Goal: Task Accomplishment & Management: Use online tool/utility

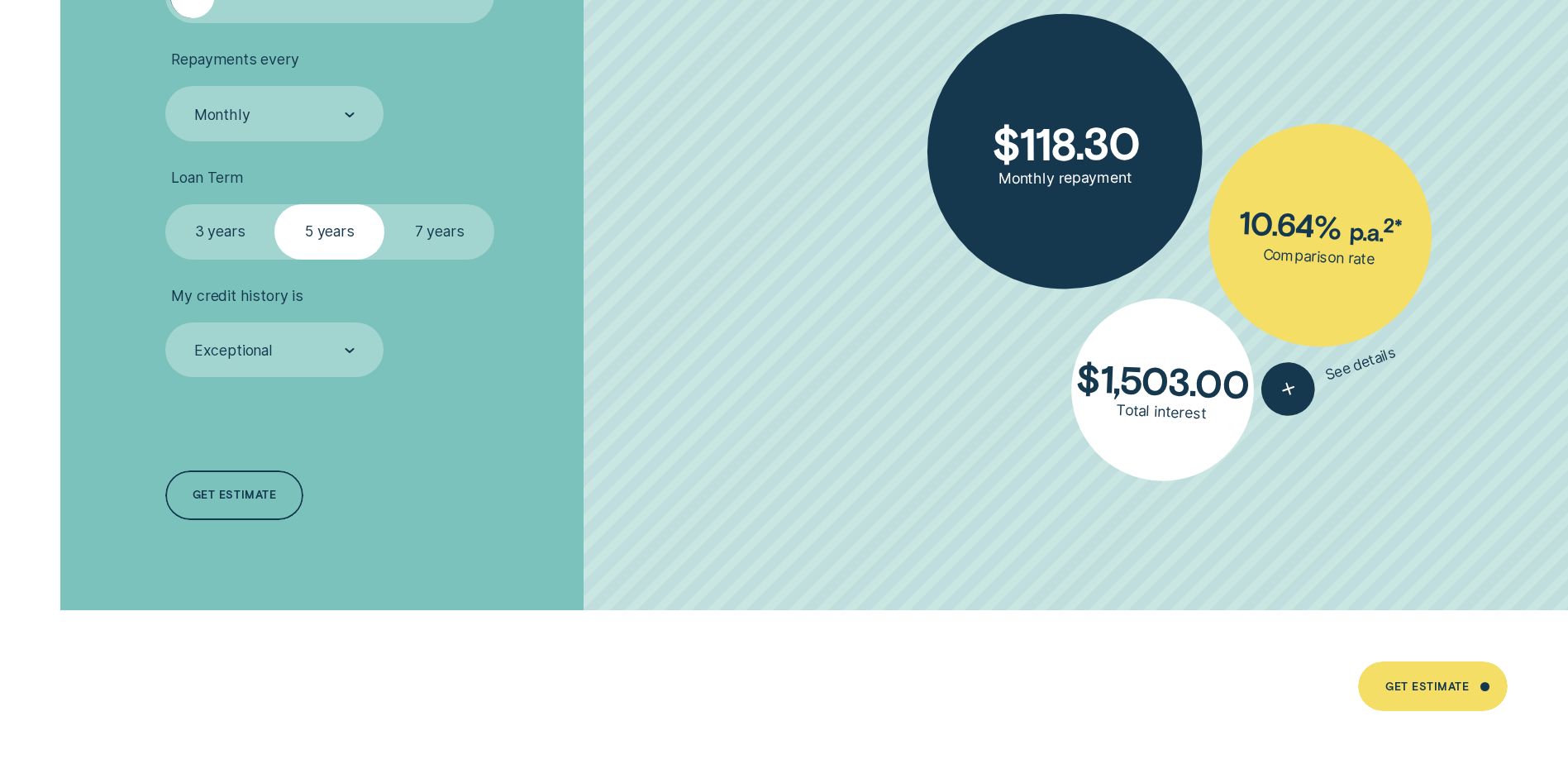
scroll to position [3723, 0]
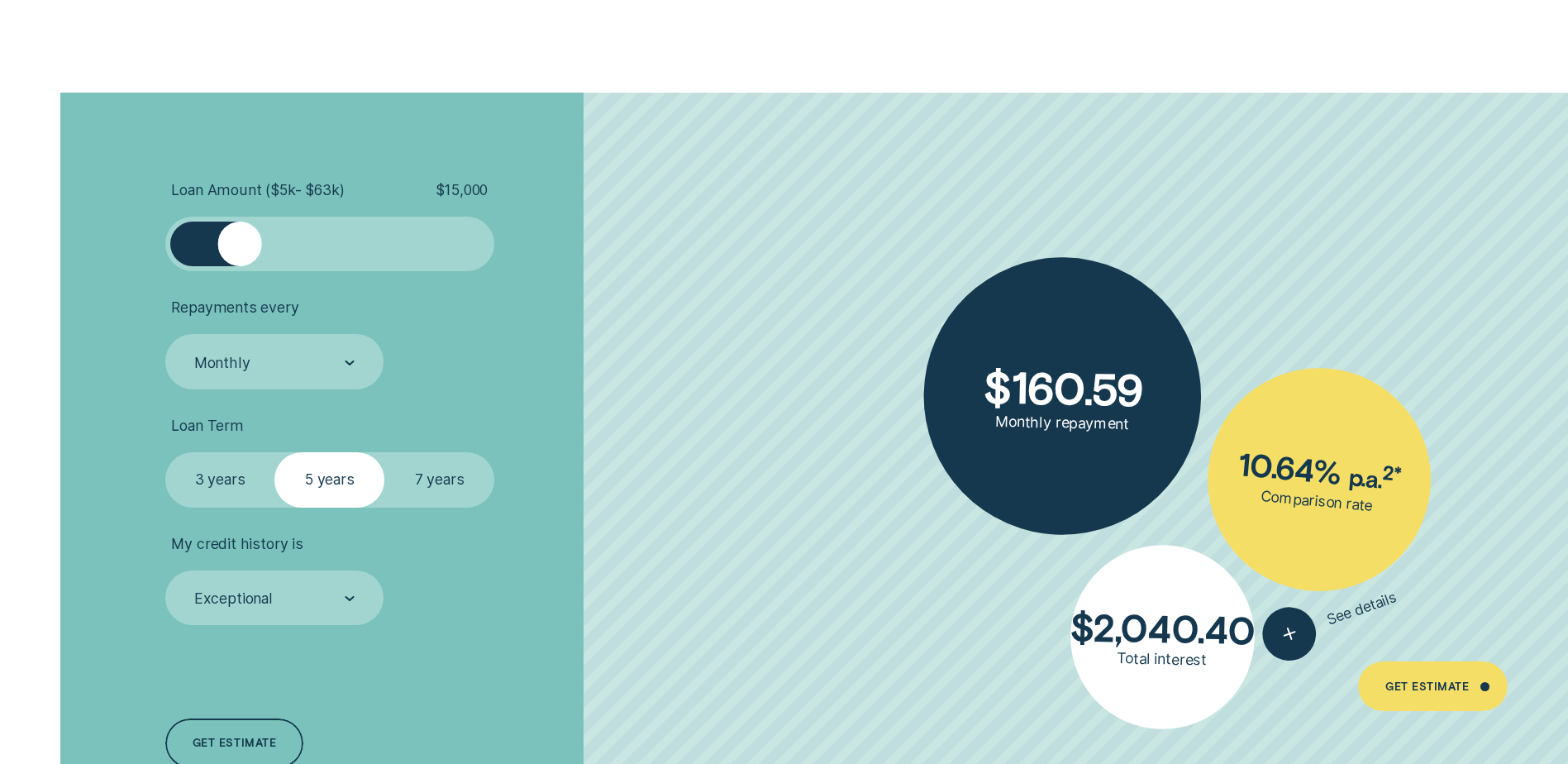
drag, startPoint x: 202, startPoint y: 240, endPoint x: 241, endPoint y: 240, distance: 39.0
click at [241, 240] on div at bounding box center [240, 243] width 43 height 43
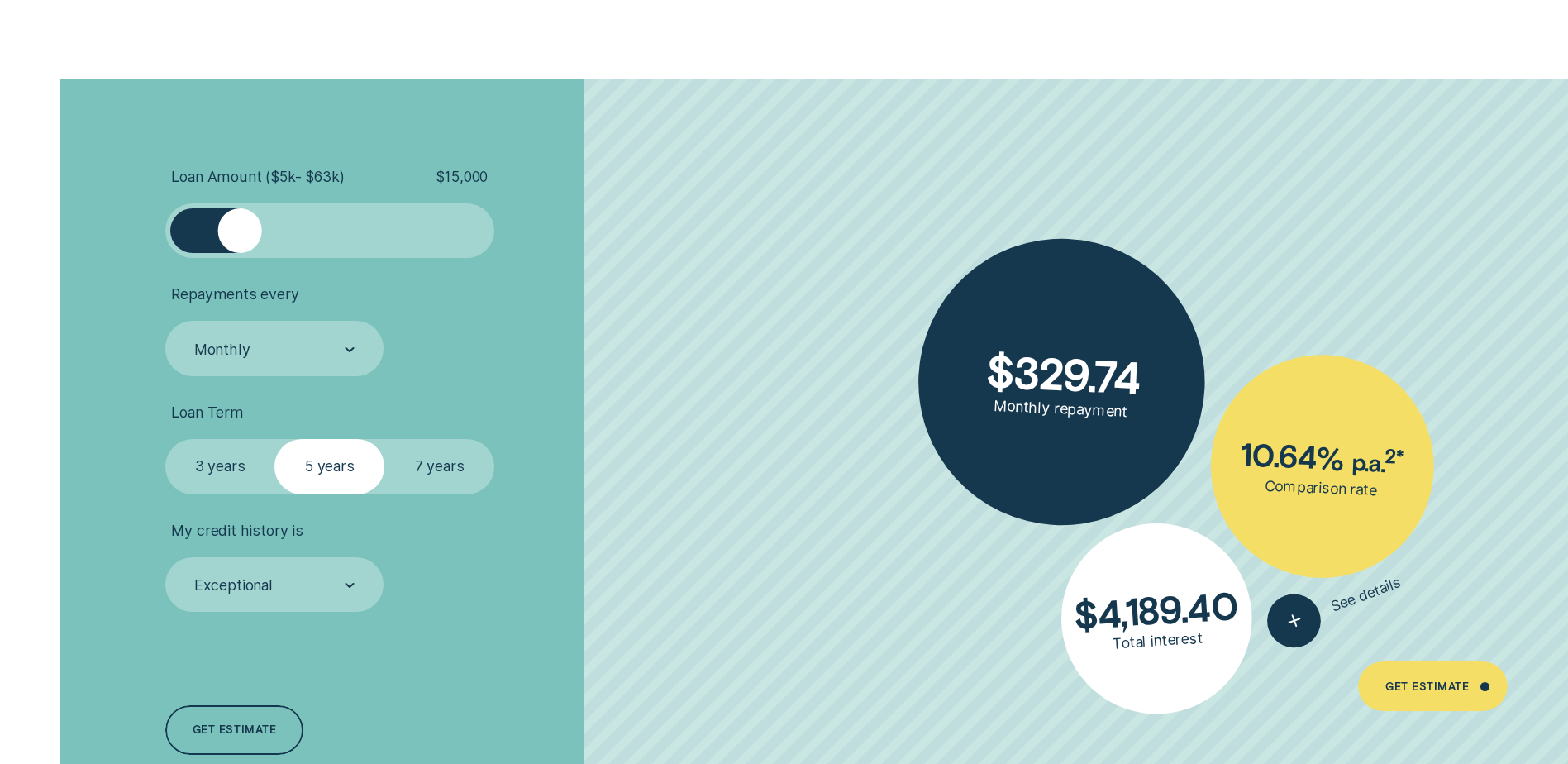
scroll to position [3742, 0]
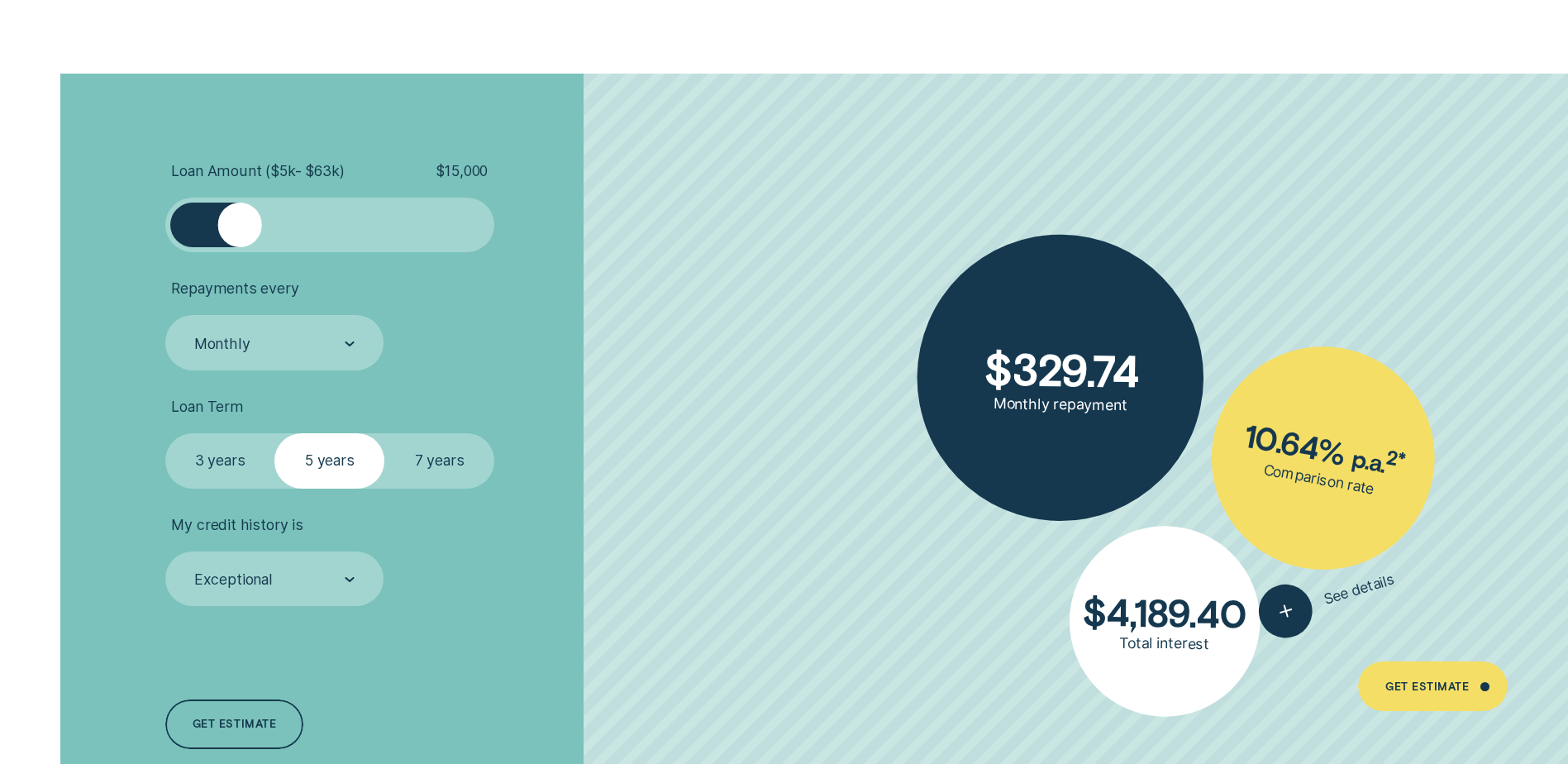
click at [451, 471] on label "7 years" at bounding box center [440, 461] width 110 height 55
click at [385, 434] on input "7 years" at bounding box center [385, 434] width 0 height 0
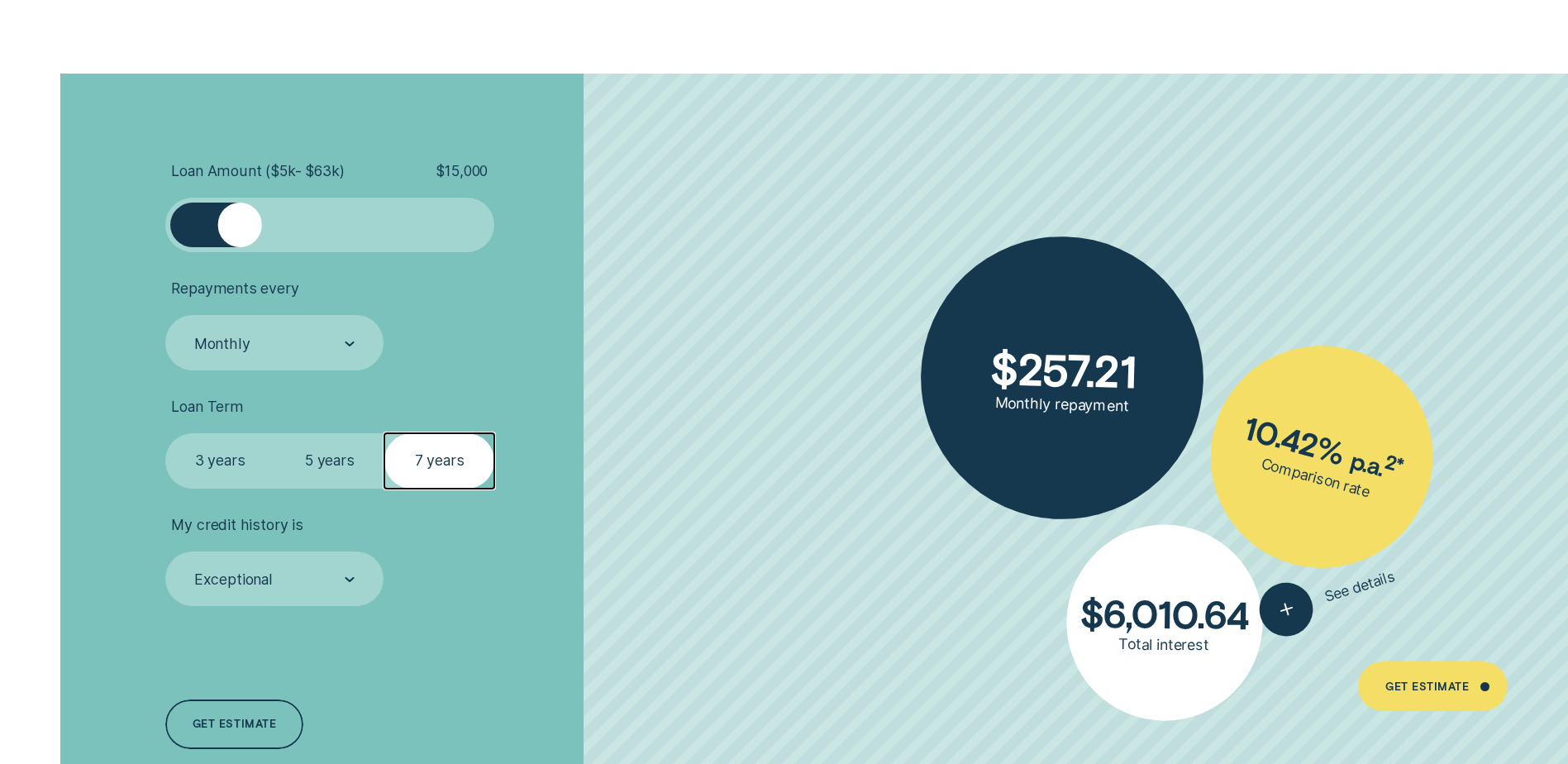
click at [227, 466] on label "3 years" at bounding box center [220, 461] width 110 height 55
click at [165, 434] on input "3 years" at bounding box center [165, 434] width 0 height 0
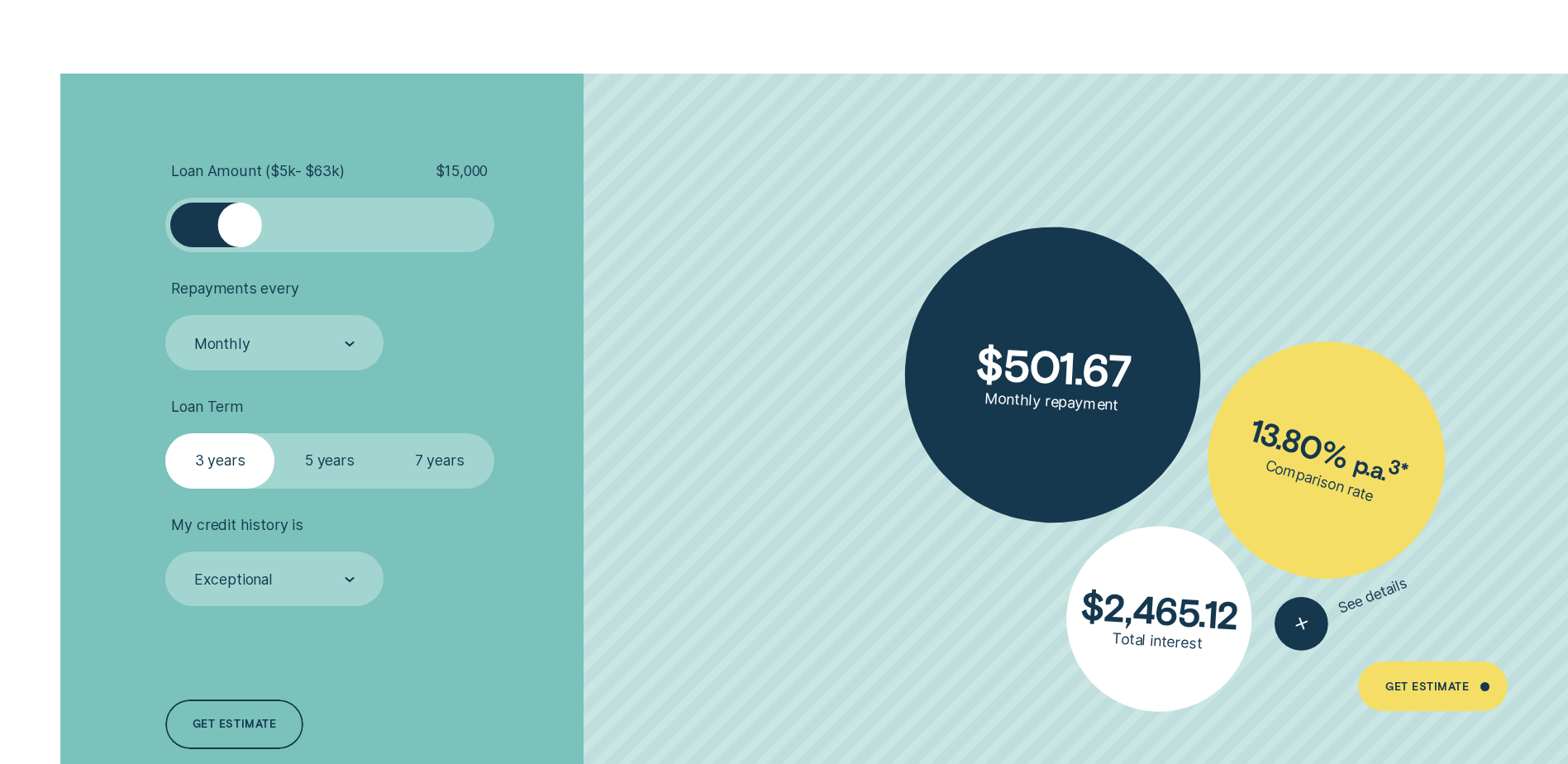
click at [314, 468] on label "5 years" at bounding box center [329, 461] width 110 height 55
click at [275, 434] on input "5 years" at bounding box center [275, 434] width 0 height 0
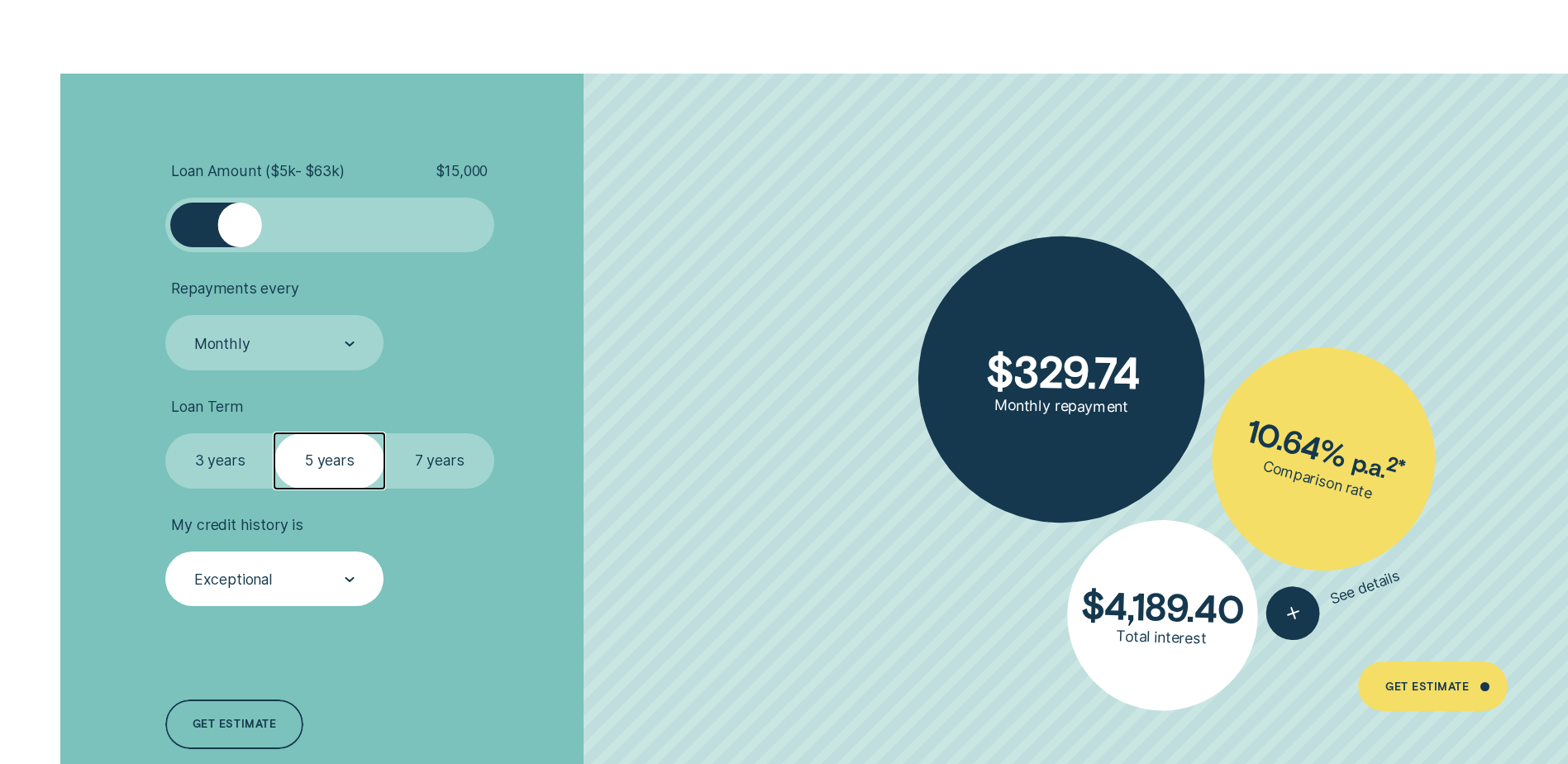
click at [309, 568] on div "Exceptional" at bounding box center [274, 579] width 218 height 55
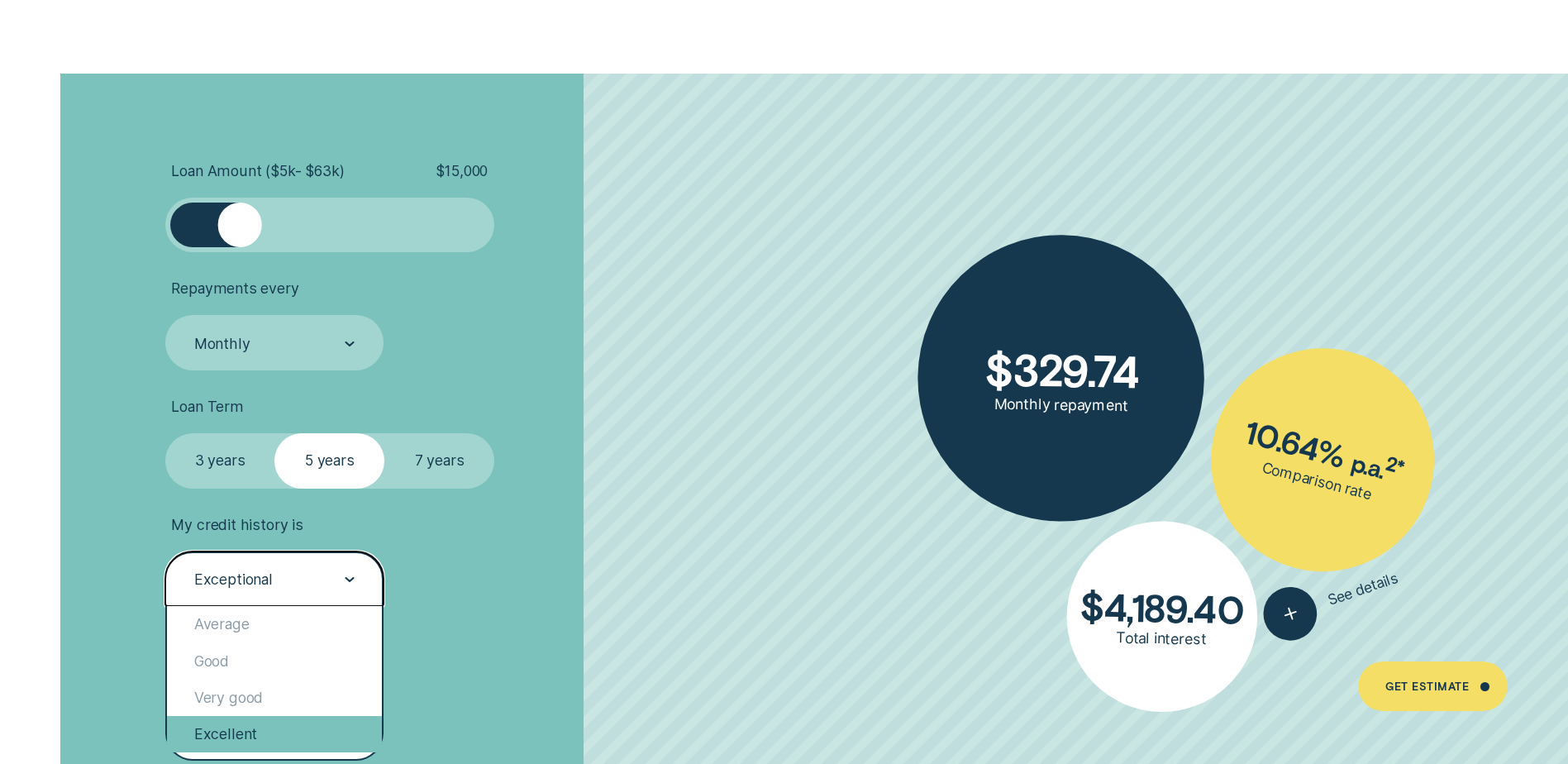
click at [284, 721] on div "Excellent" at bounding box center [274, 734] width 215 height 37
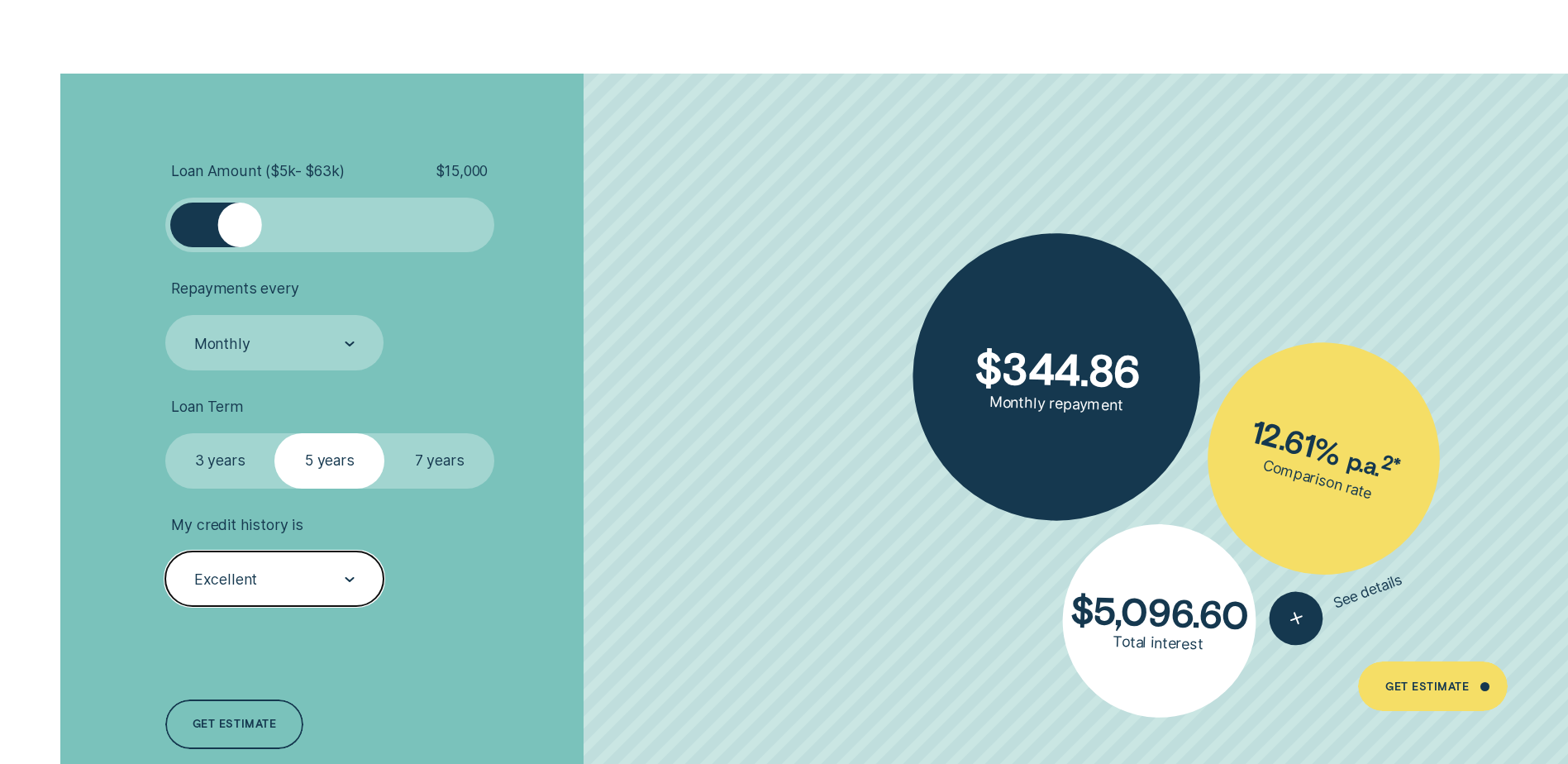
click at [288, 595] on div "Excellent" at bounding box center [274, 579] width 218 height 55
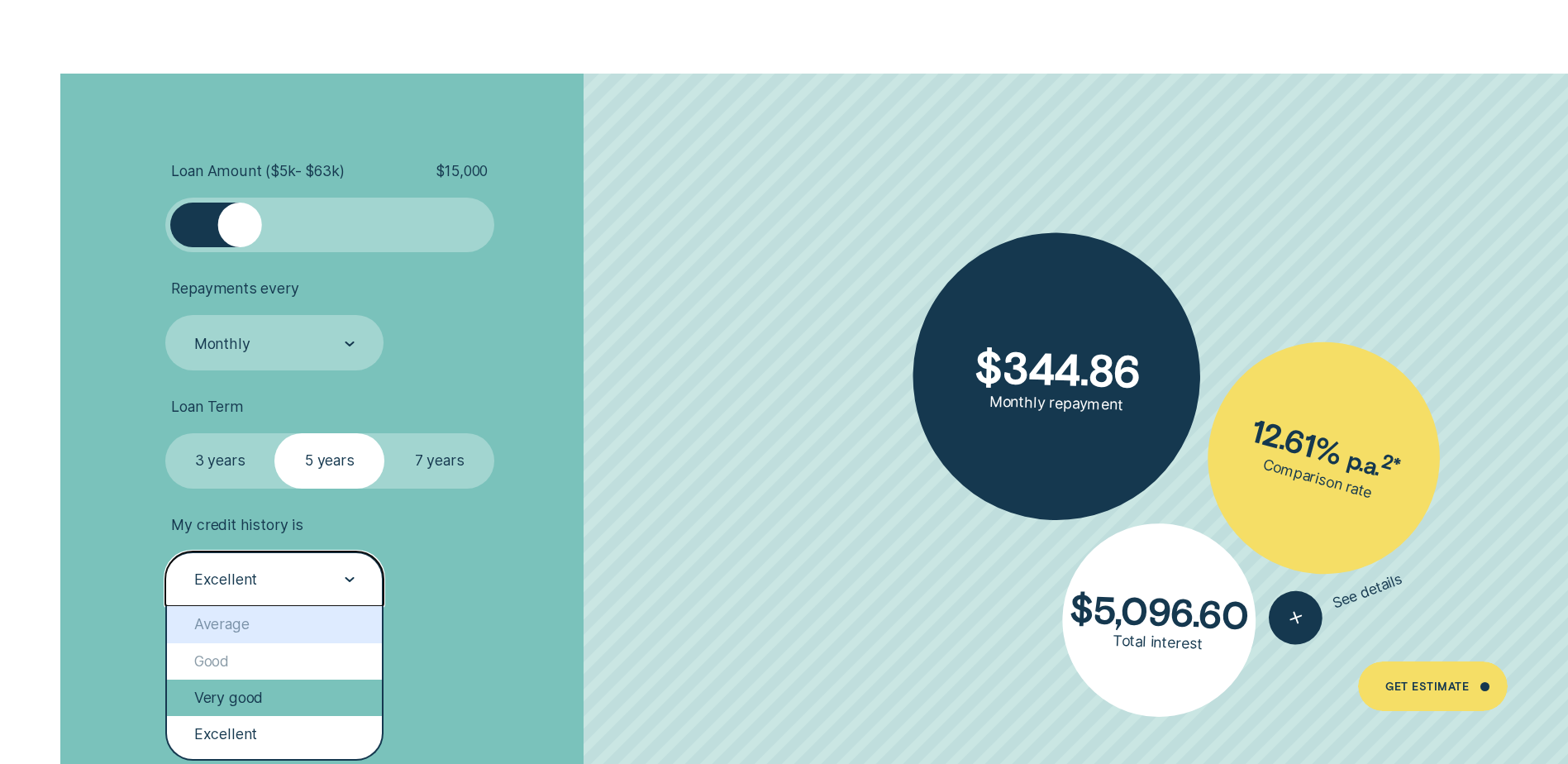
scroll to position [58, 0]
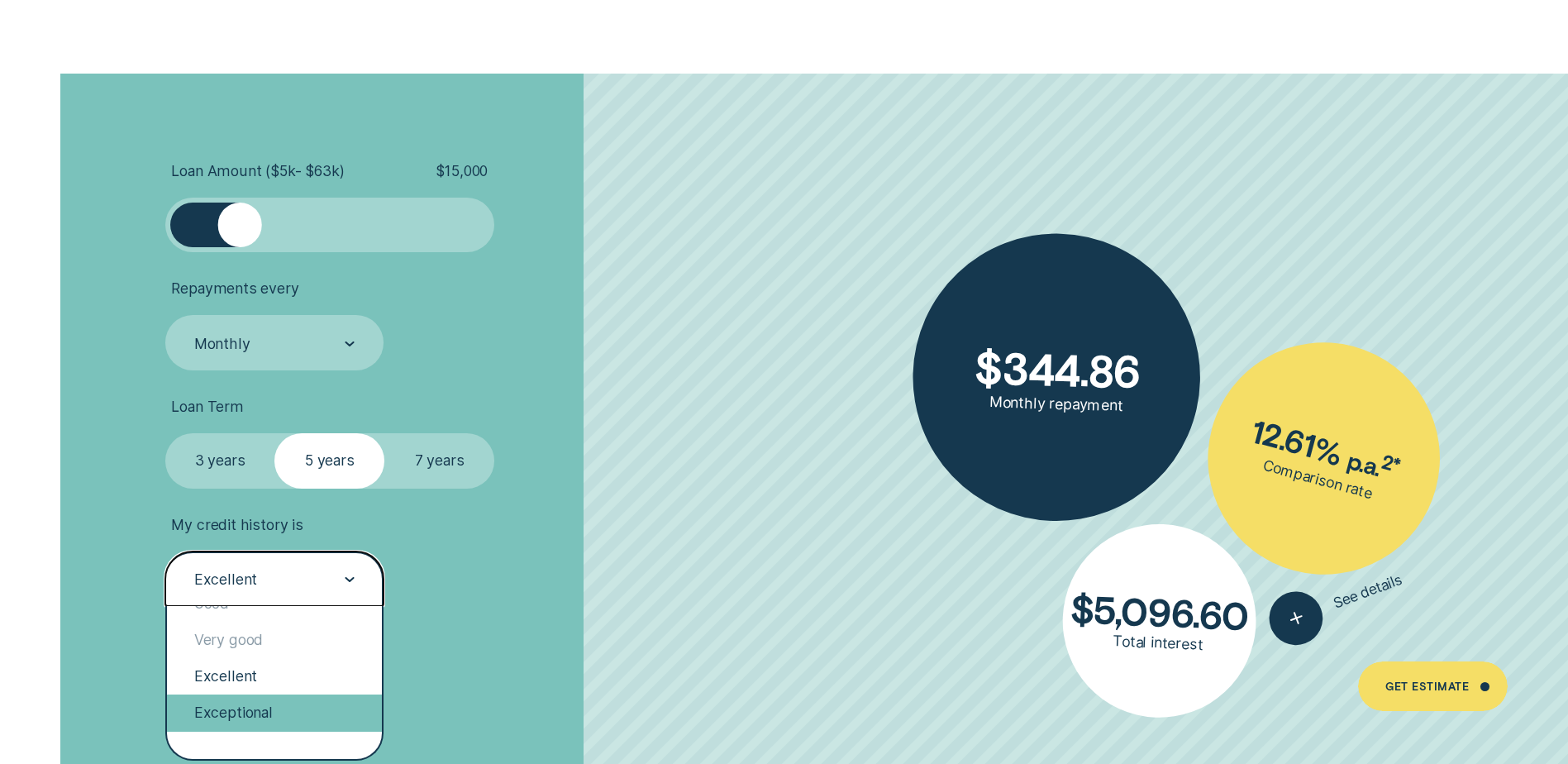
click at [252, 700] on div "Exceptional" at bounding box center [274, 713] width 215 height 37
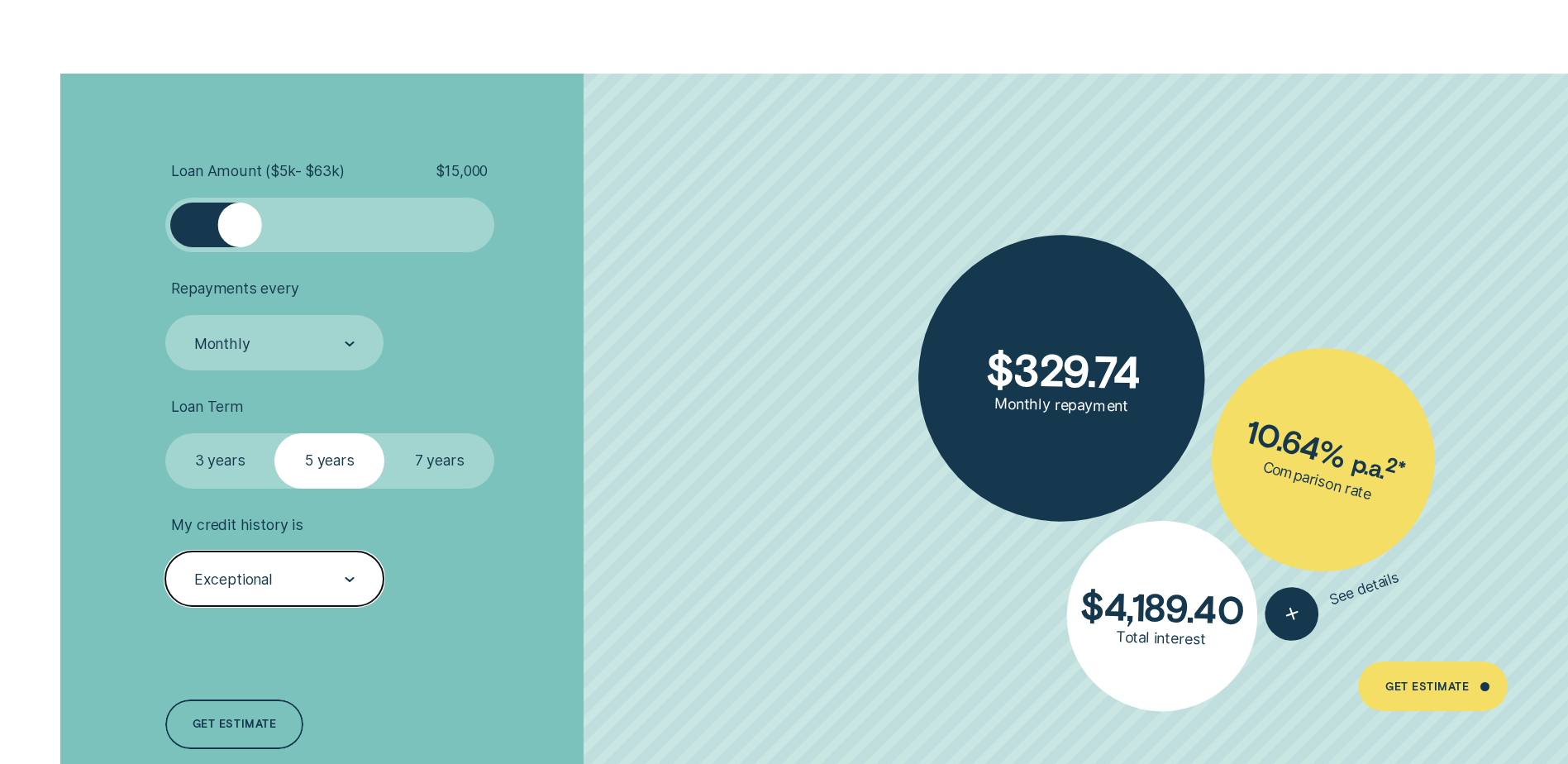
click at [284, 581] on div "Exceptional" at bounding box center [274, 581] width 162 height 21
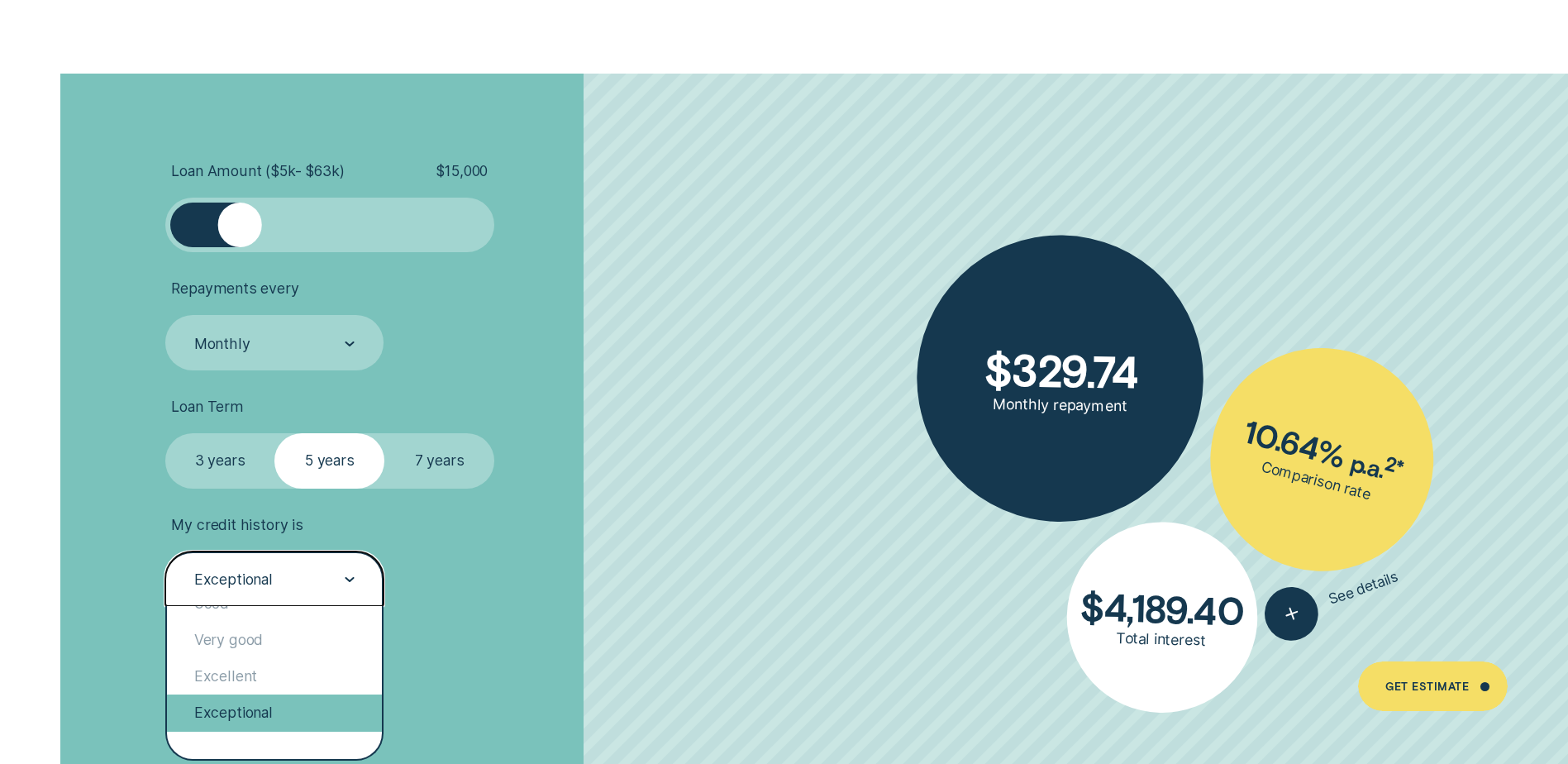
click at [245, 704] on div "Exceptional" at bounding box center [274, 713] width 215 height 37
click at [235, 584] on div "Exceptional" at bounding box center [234, 580] width 78 height 18
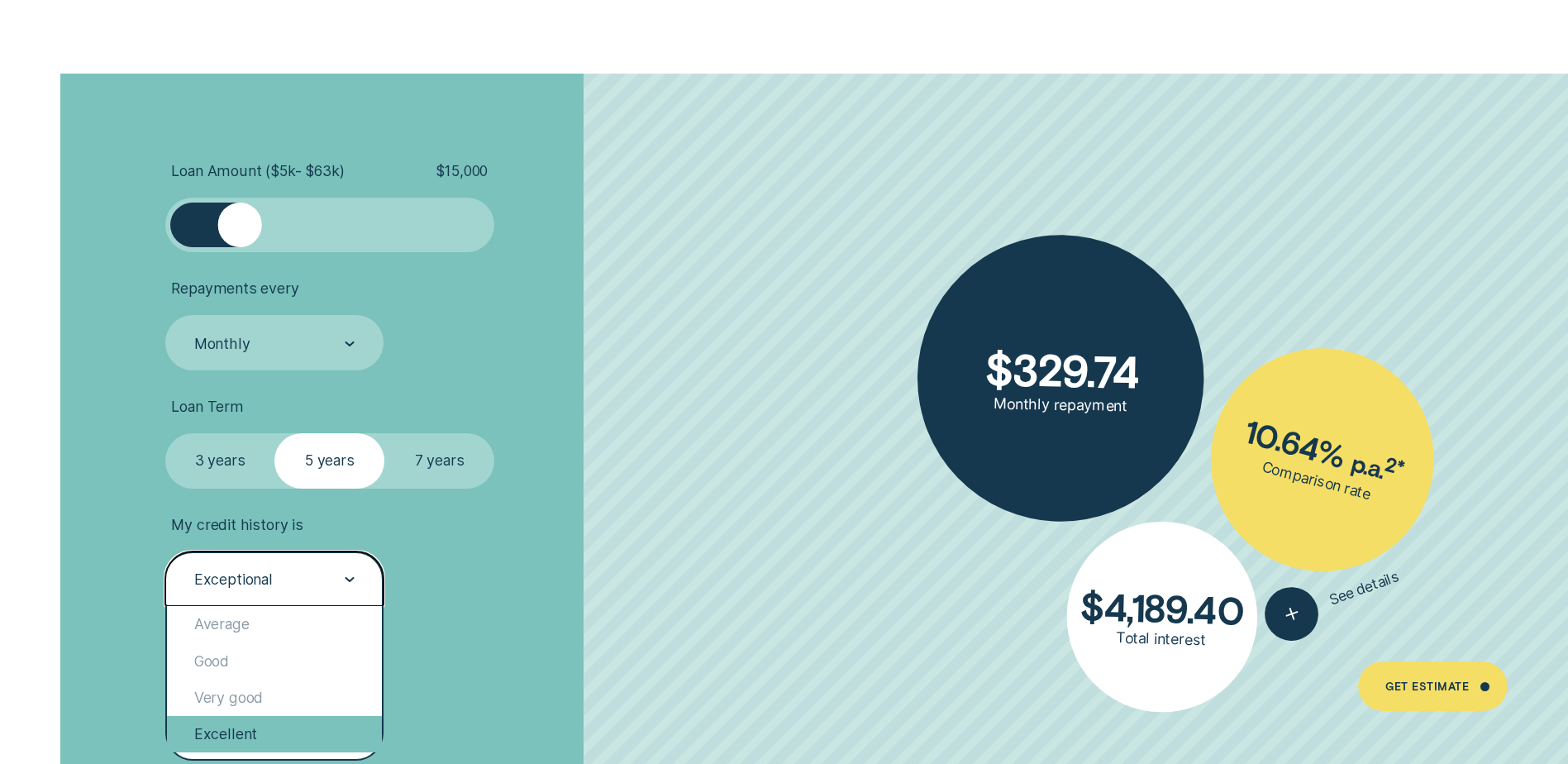
click at [217, 731] on div "Excellent" at bounding box center [274, 734] width 215 height 37
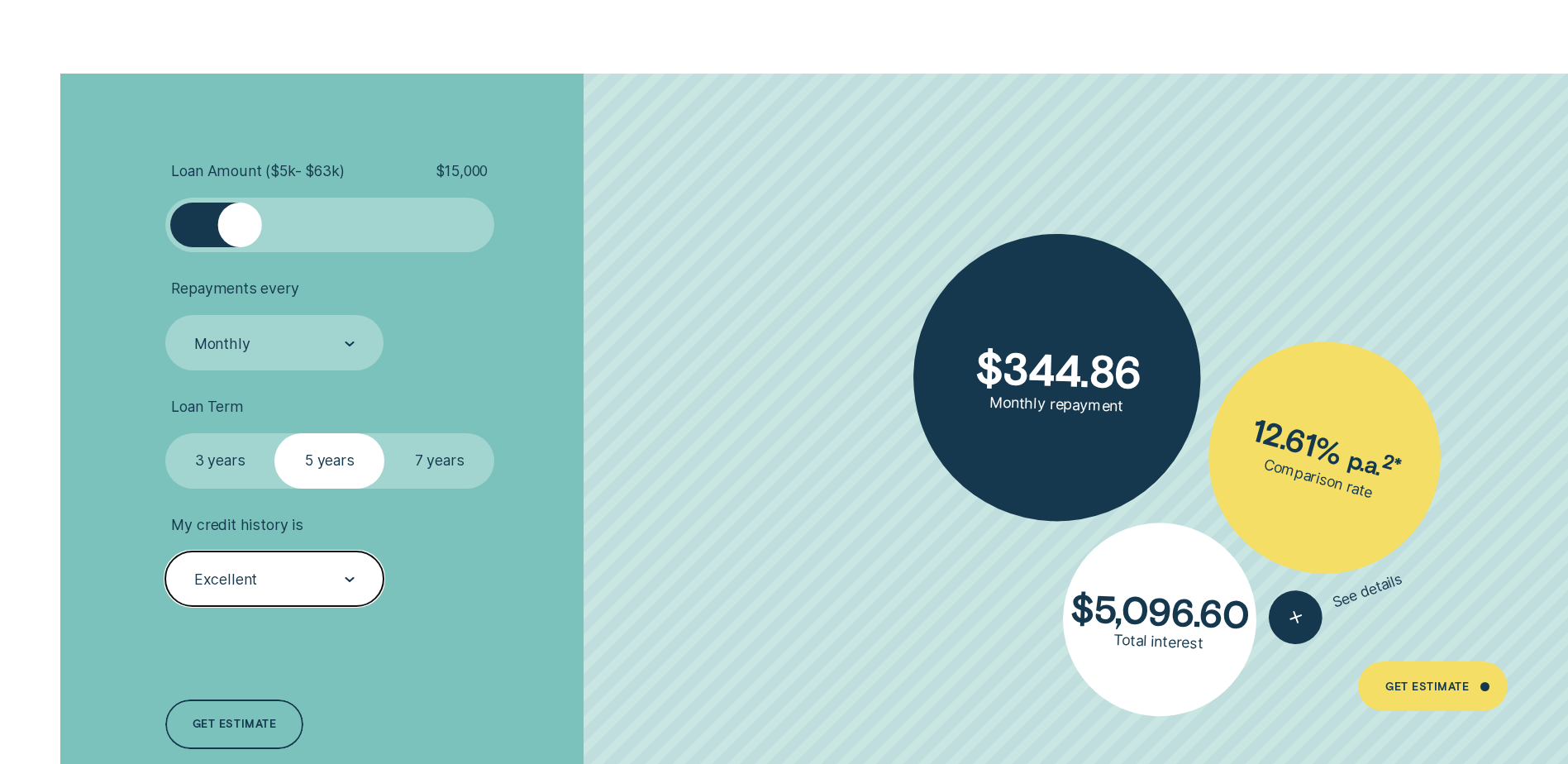
click at [297, 592] on div "Excellent" at bounding box center [274, 579] width 218 height 55
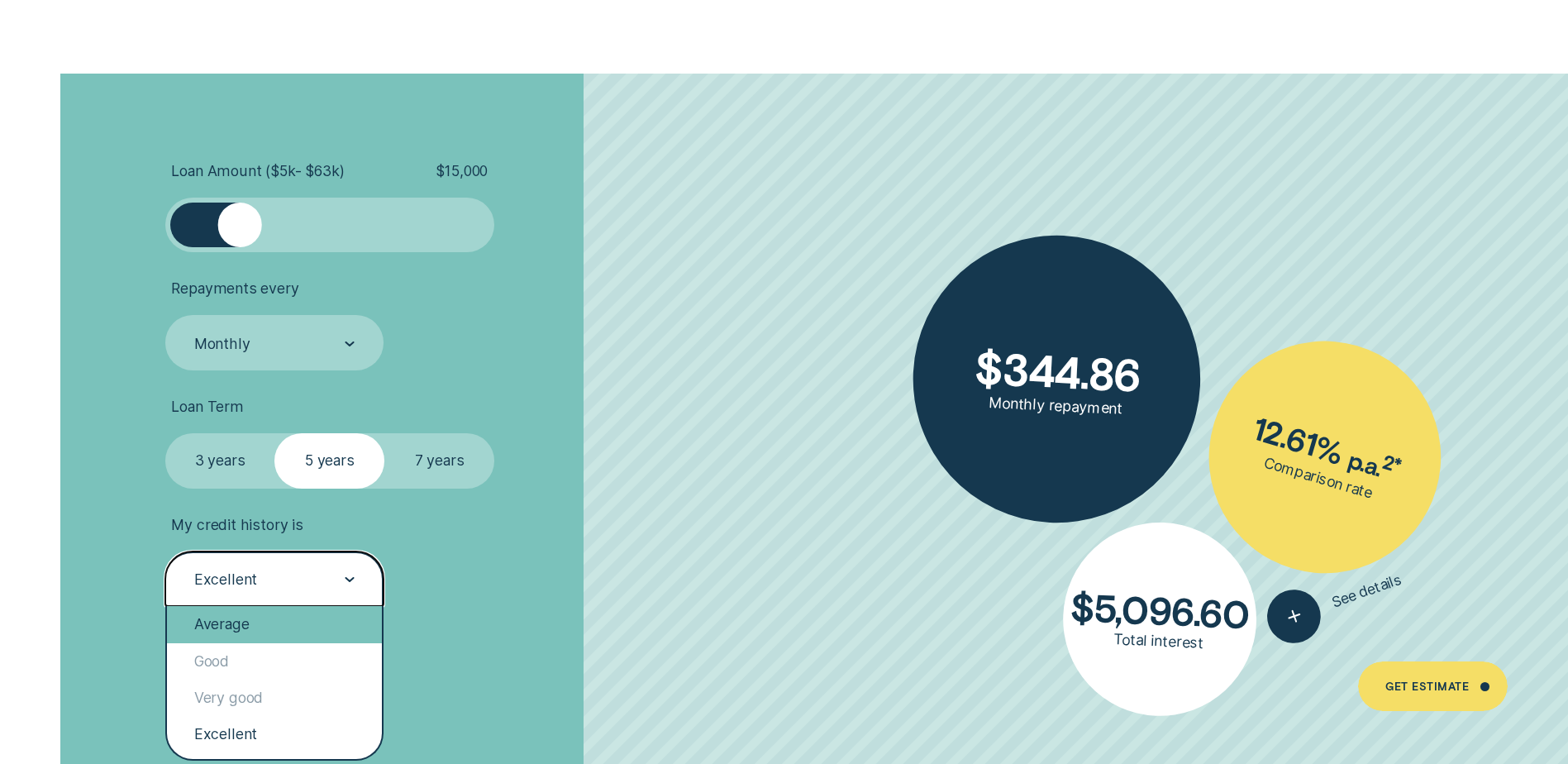
click at [254, 635] on div "Average" at bounding box center [274, 625] width 215 height 37
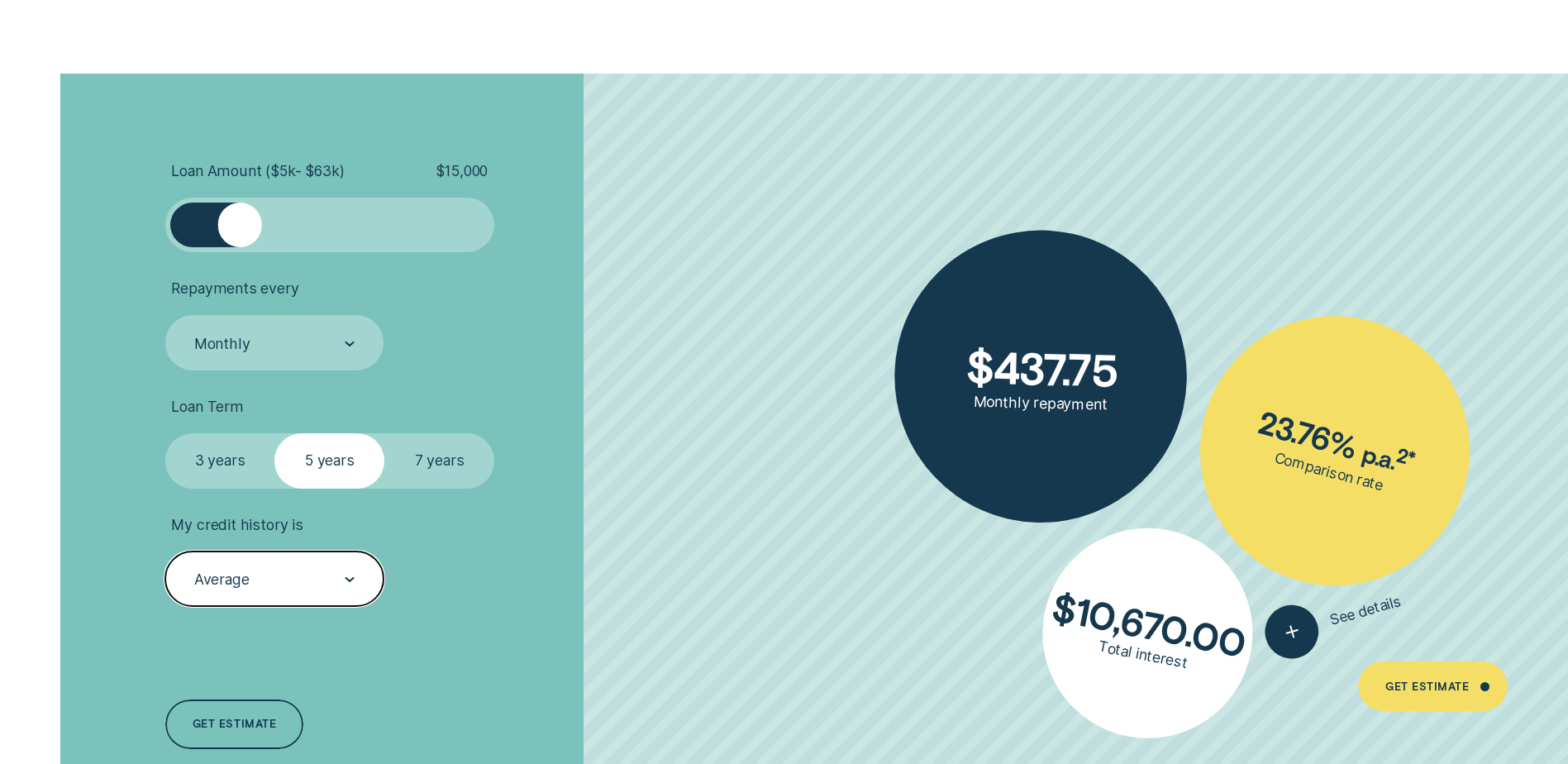
click at [298, 585] on div "Average" at bounding box center [274, 581] width 162 height 21
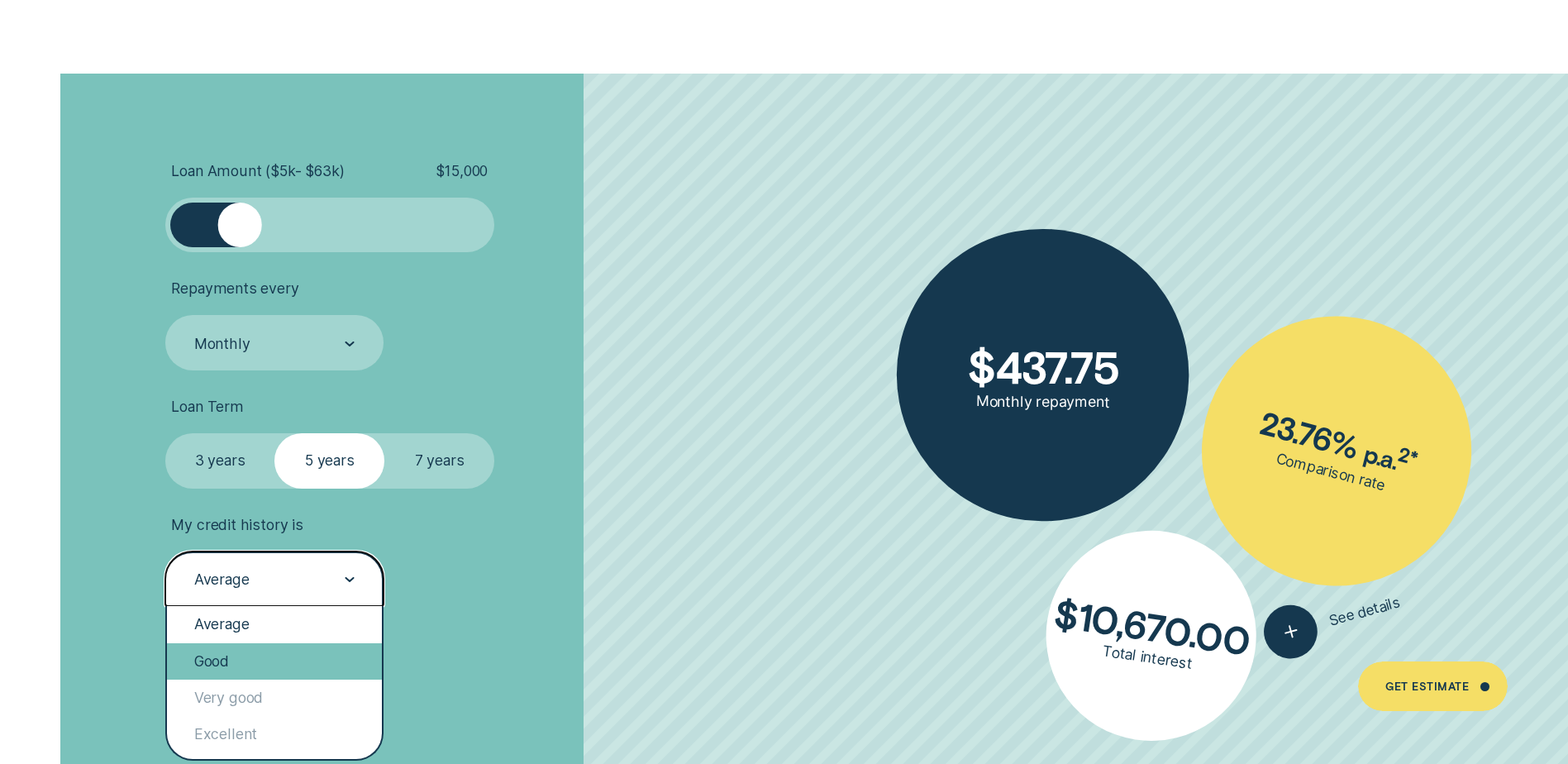
click at [281, 660] on div "Good" at bounding box center [274, 661] width 215 height 37
